Goal: Transaction & Acquisition: Purchase product/service

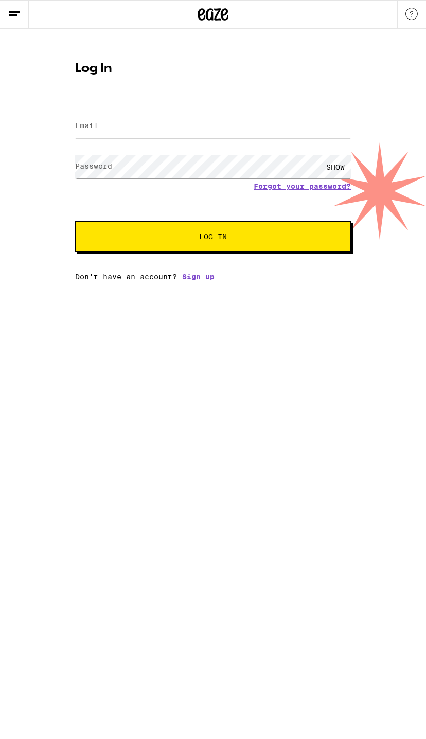
click at [250, 121] on input "Email" at bounding box center [213, 126] width 276 height 23
type input "[EMAIL_ADDRESS][DOMAIN_NAME]"
click at [213, 241] on button "Log In" at bounding box center [213, 236] width 276 height 31
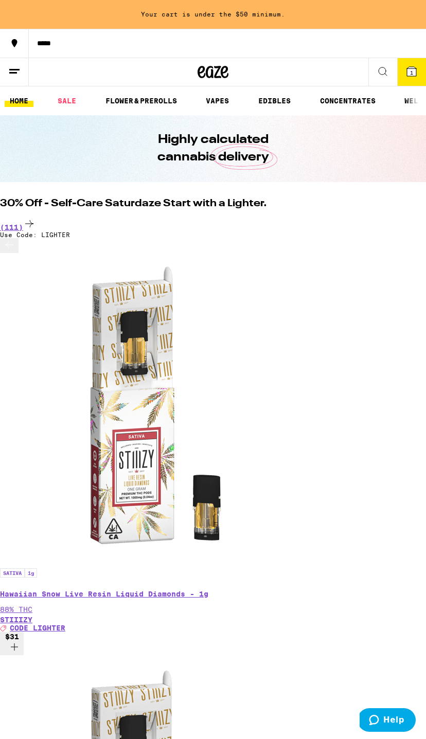
click at [391, 218] on div "(111)" at bounding box center [213, 225] width 426 height 14
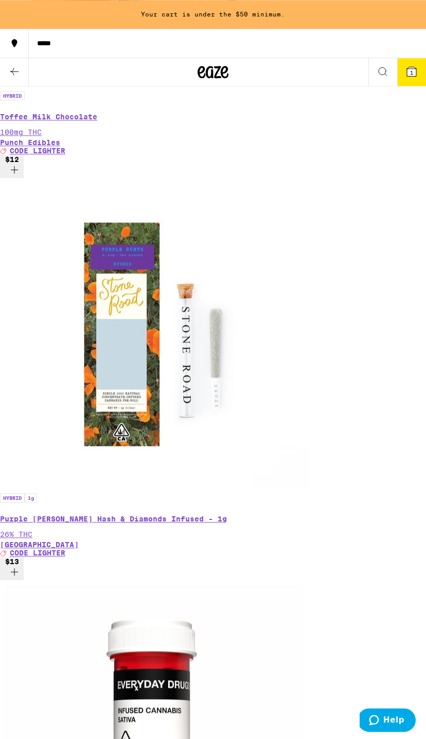
scroll to position [5974, 0]
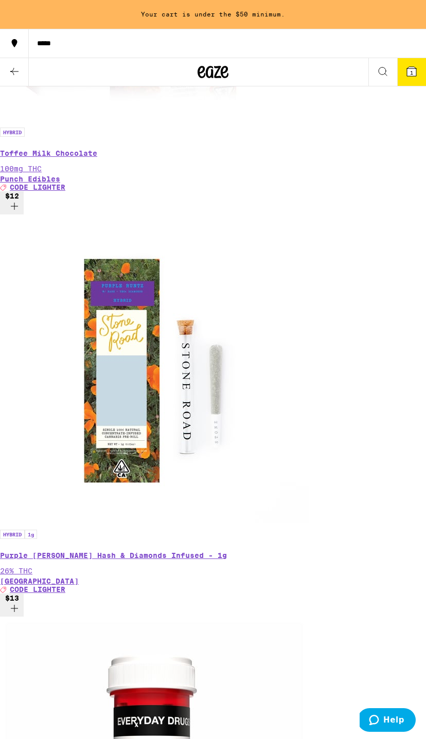
click at [19, 83] on button at bounding box center [14, 72] width 29 height 28
